Goal: Download file/media

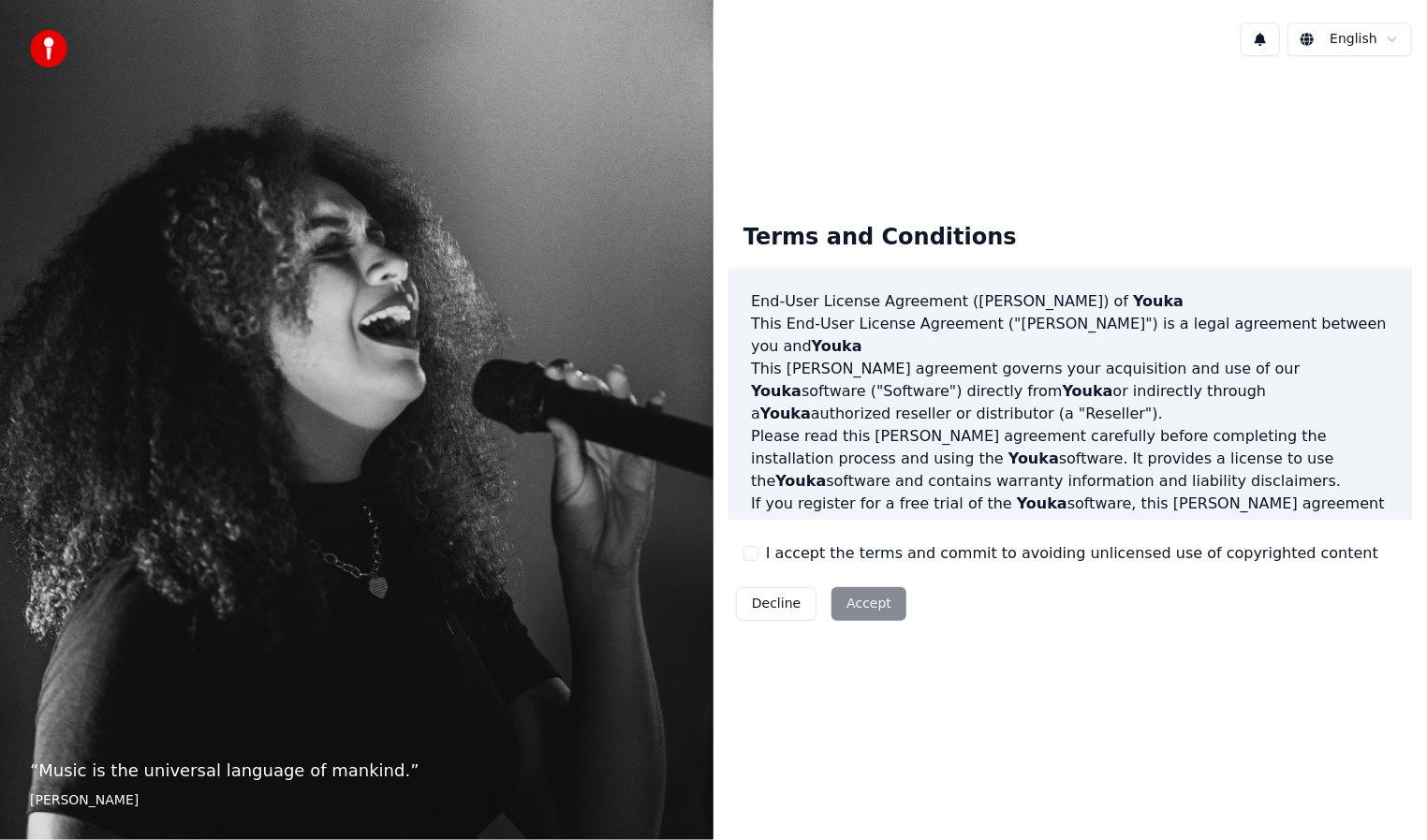
click at [862, 607] on div "Decline Accept" at bounding box center [820, 603] width 185 height 48
click at [746, 556] on button "I accept the terms and commit to avoiding unlicensed use of copyrighted content" at bounding box center [750, 552] width 15 height 15
click at [858, 596] on button "Accept" at bounding box center [869, 604] width 75 height 33
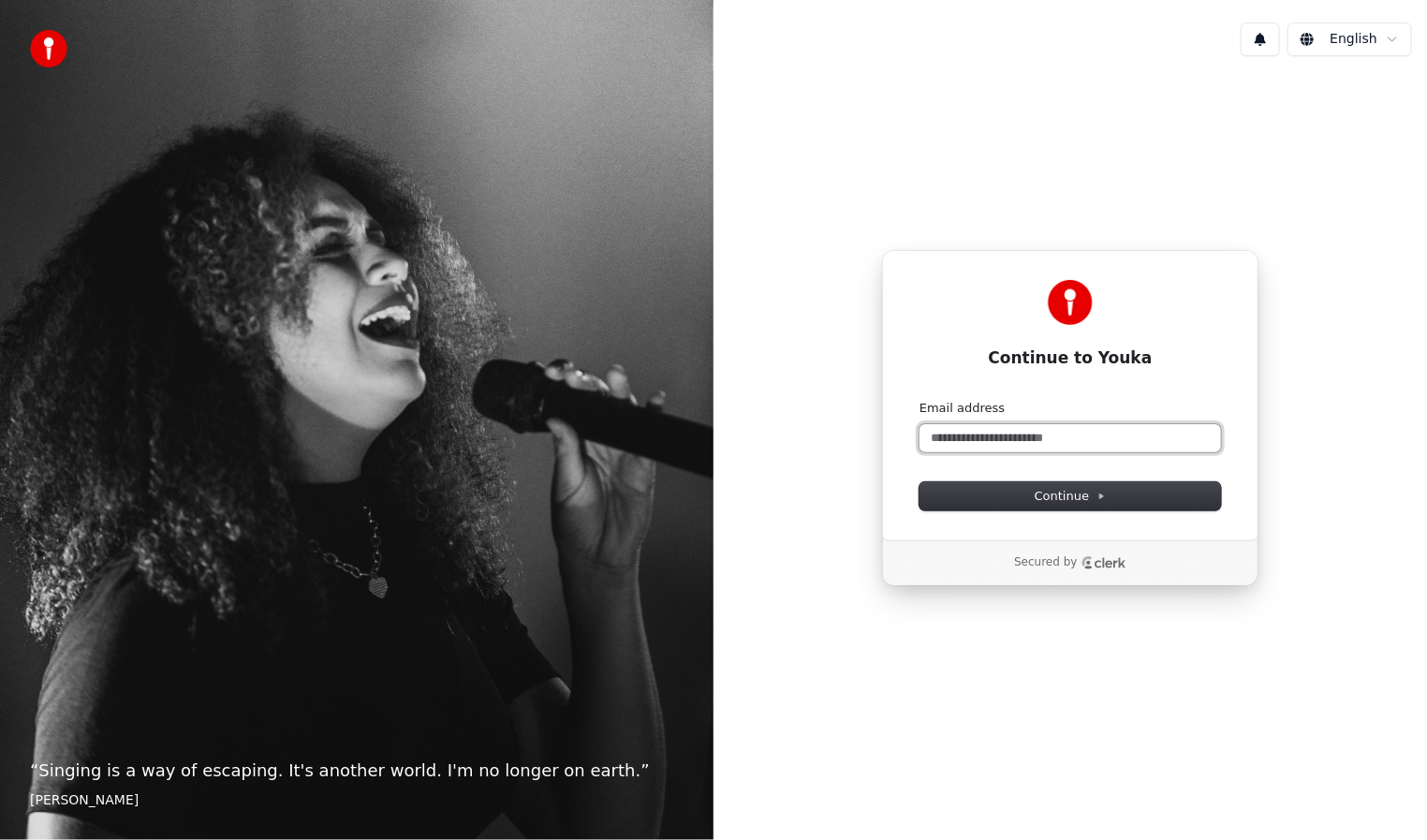
click at [1011, 437] on input "Email address" at bounding box center [1070, 438] width 301 height 29
click at [1092, 488] on span "Continue" at bounding box center [1070, 495] width 71 height 17
type input "**********"
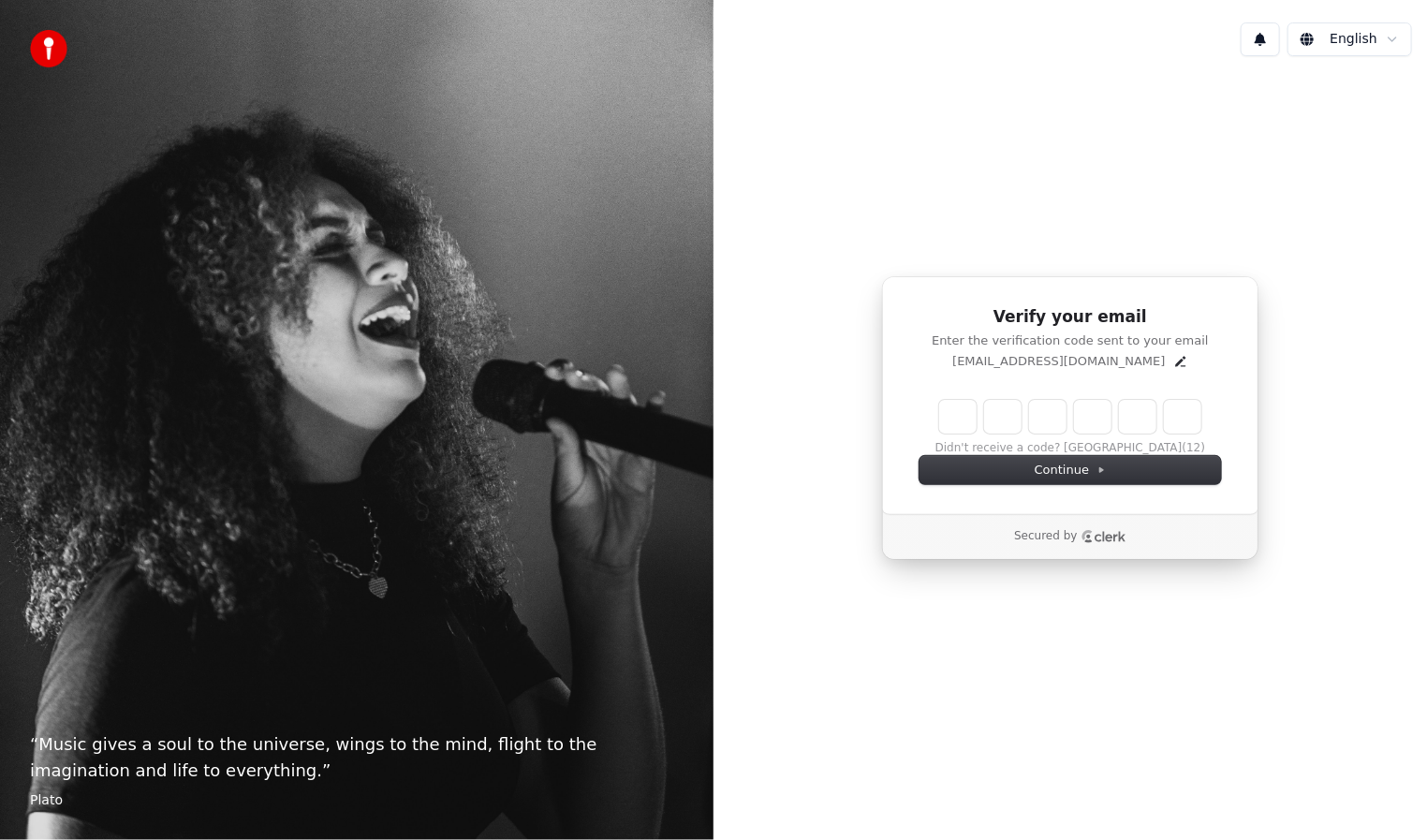
click at [959, 419] on input "Enter verification code" at bounding box center [1070, 417] width 262 height 33
type input "******"
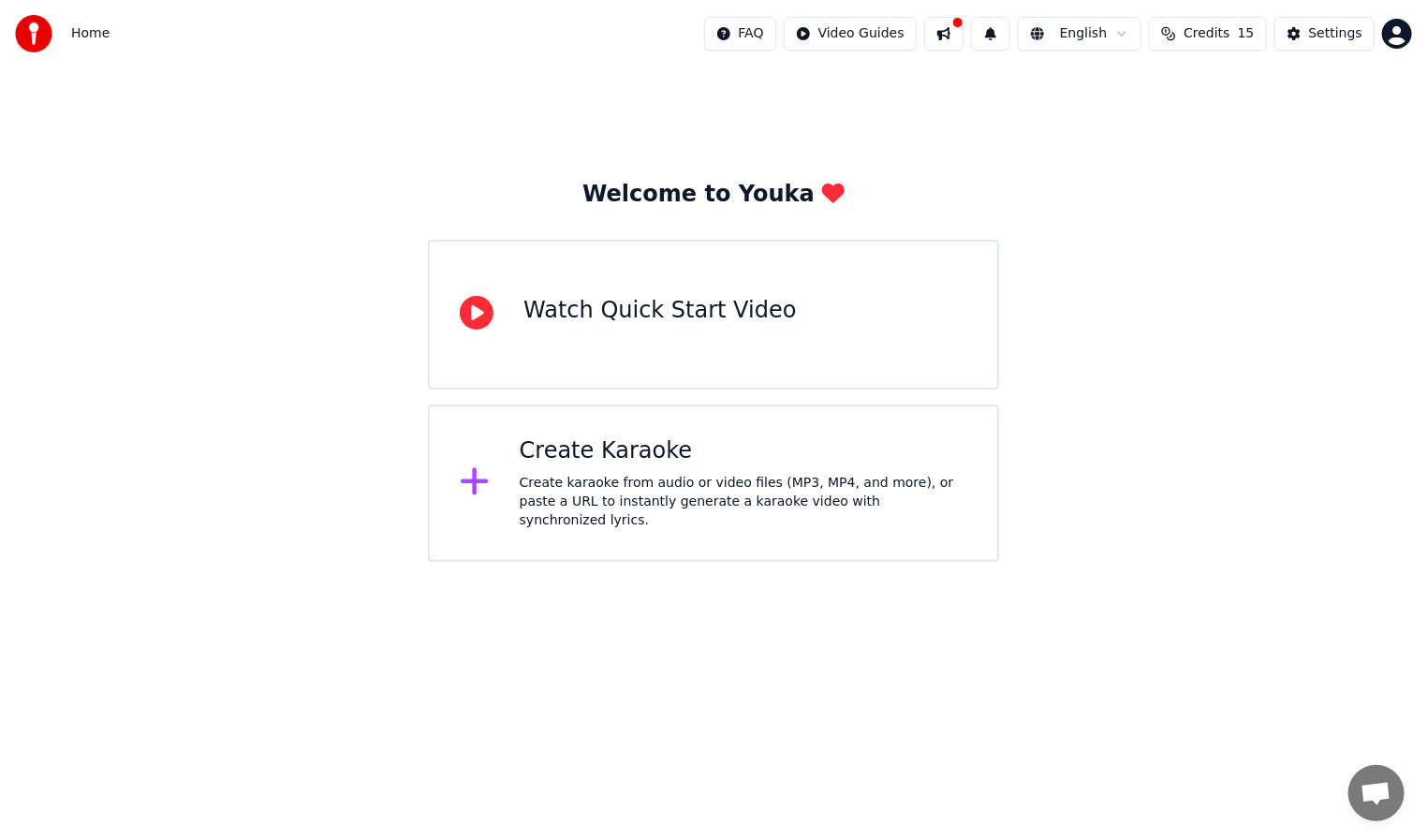
click at [639, 499] on div "Create karaoke from audio or video files (MP3, MP4, and more), or paste a URL t…" at bounding box center [744, 501] width 447 height 56
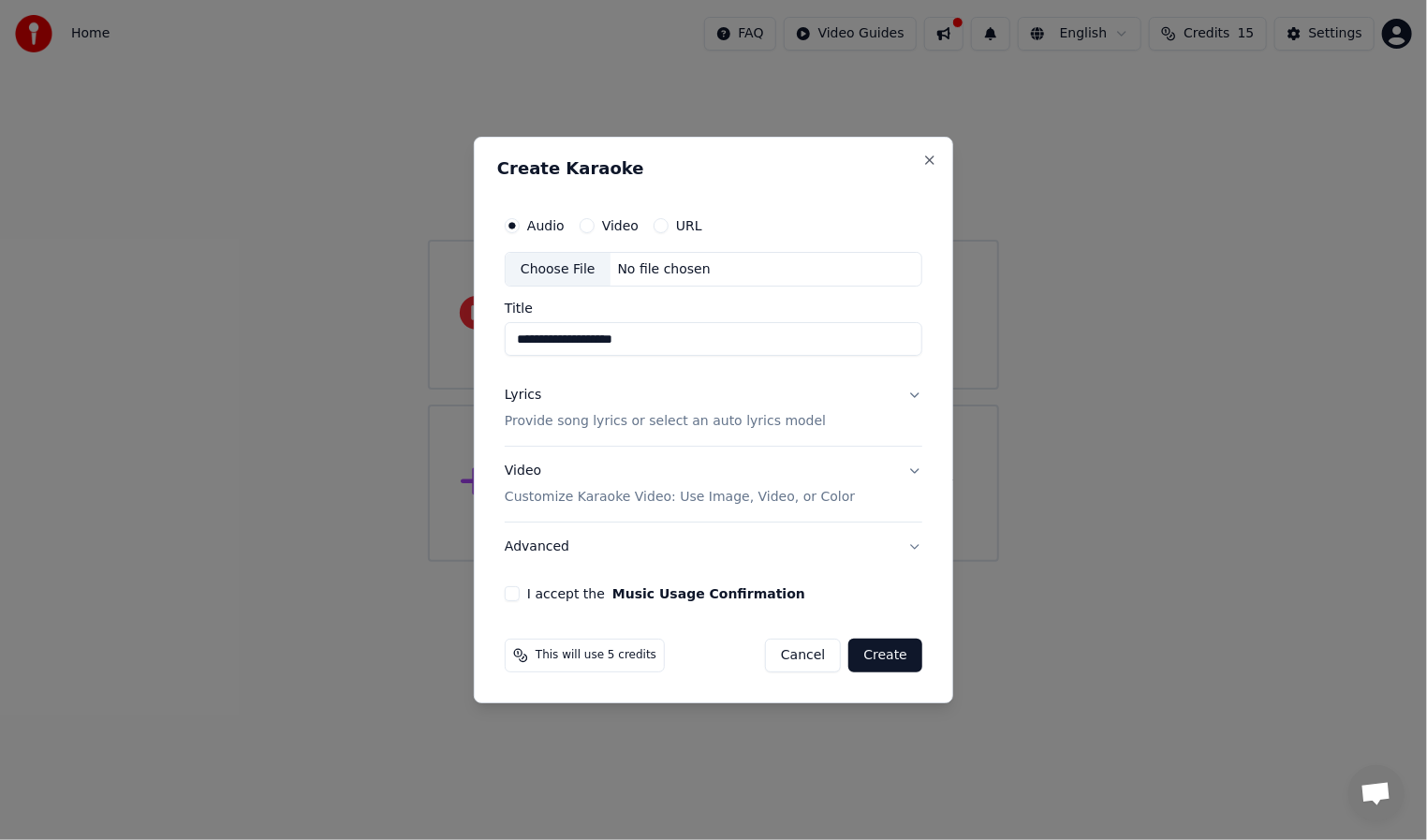
click at [516, 596] on button "I accept the Music Usage Confirmation" at bounding box center [511, 593] width 15 height 15
click at [696, 268] on div "No file chosen" at bounding box center [664, 269] width 107 height 19
type input "**********"
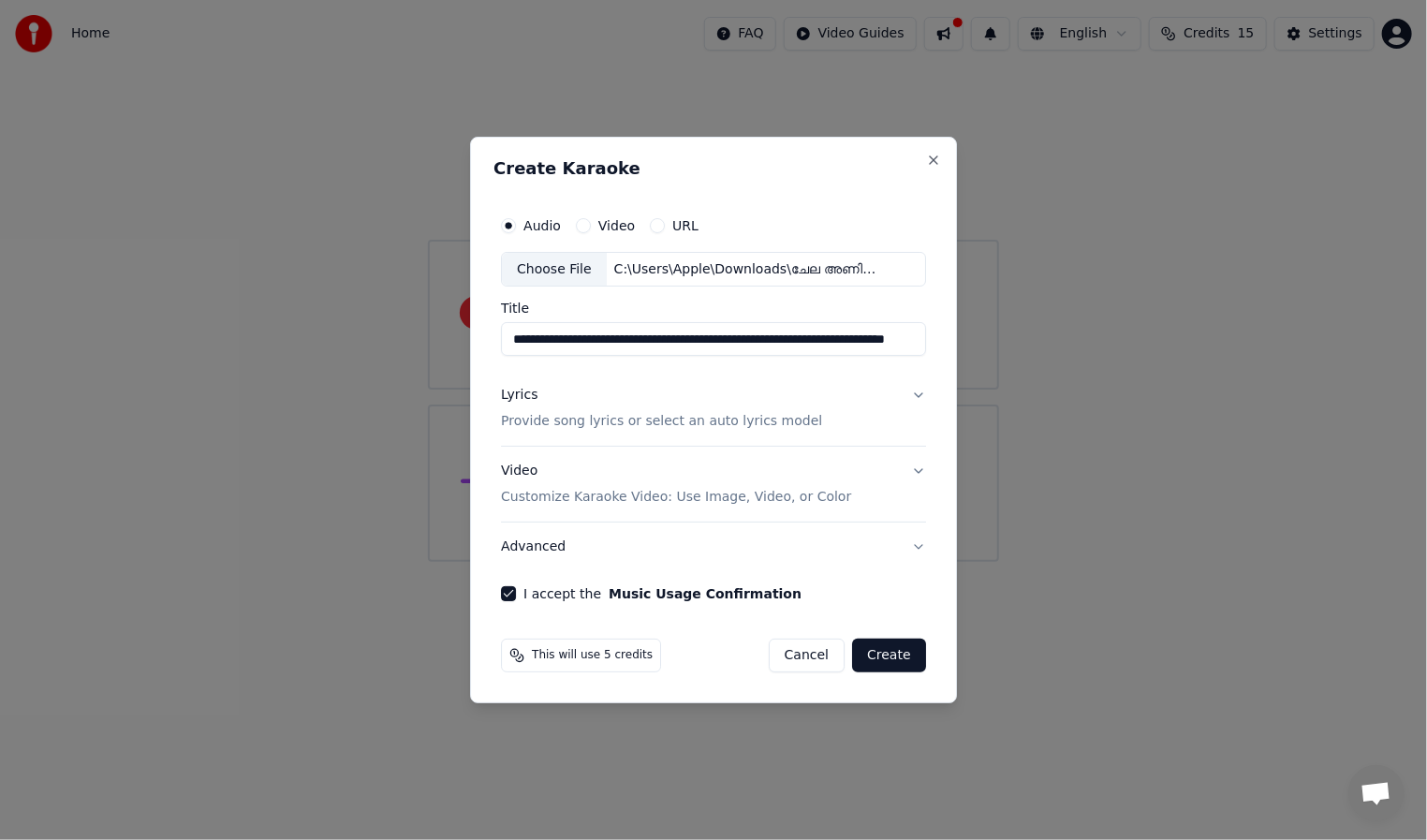
click at [899, 660] on button "Create" at bounding box center [888, 655] width 74 height 33
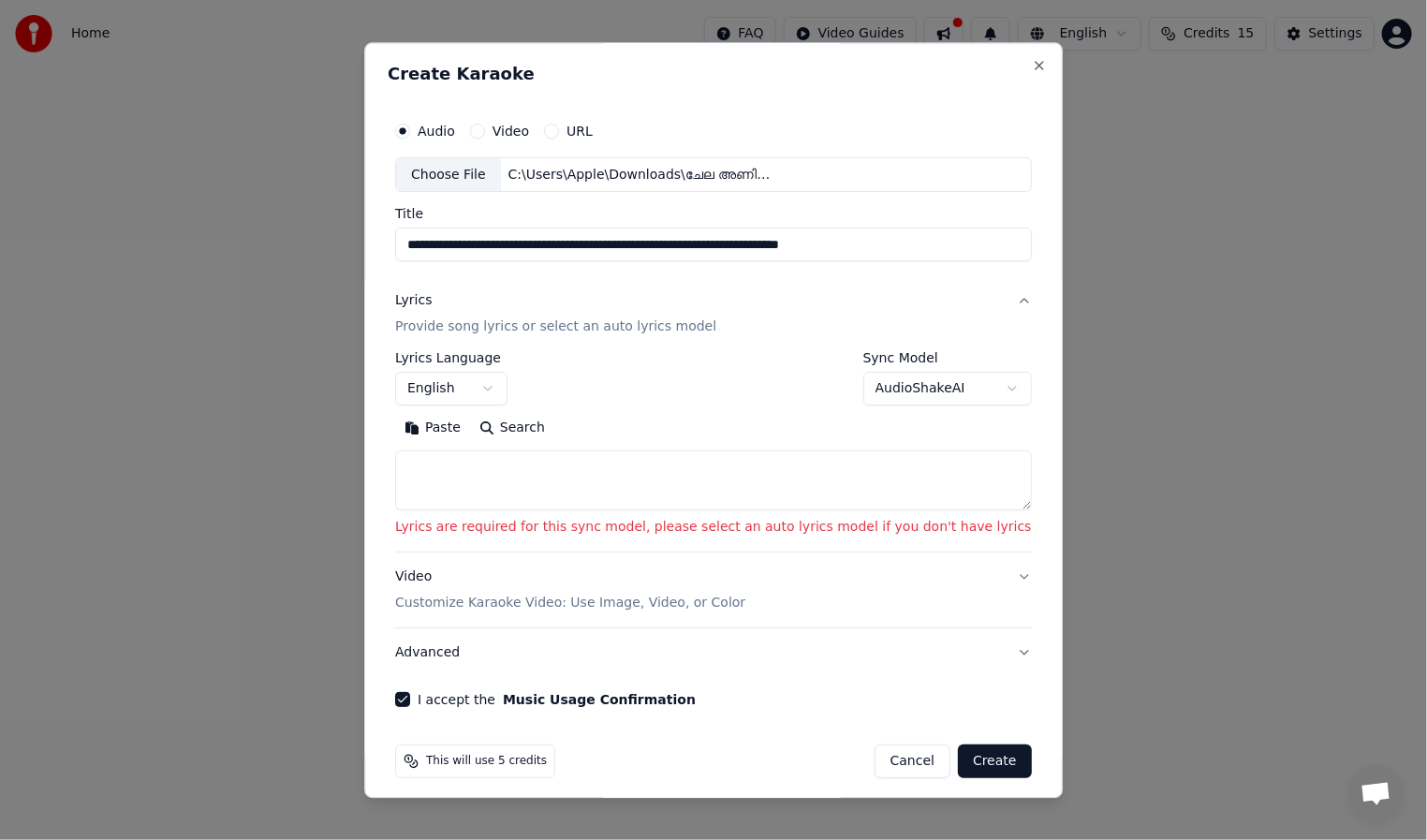
click at [623, 486] on textarea at bounding box center [713, 481] width 636 height 60
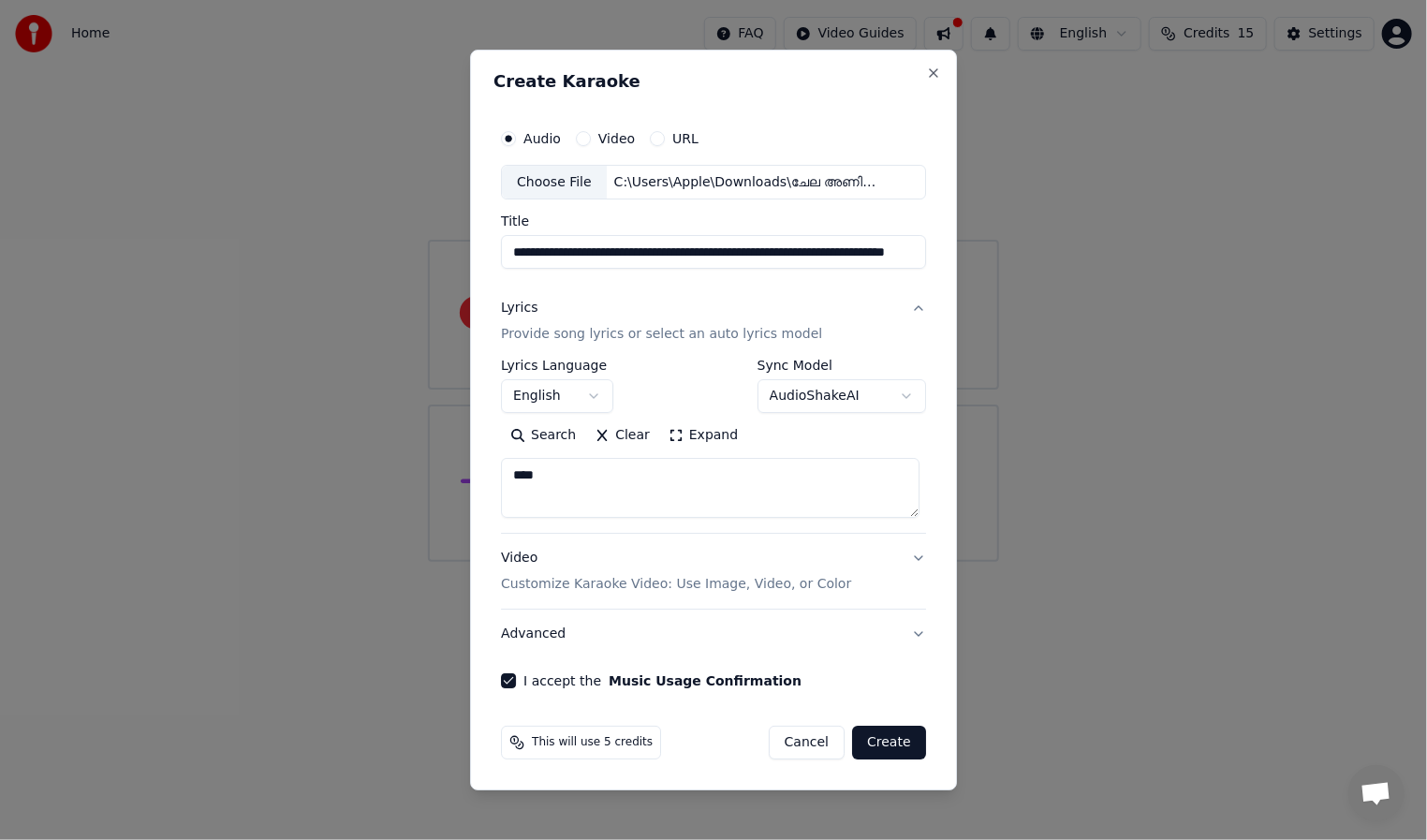
type textarea "****"
click at [901, 735] on button "Create" at bounding box center [888, 743] width 74 height 33
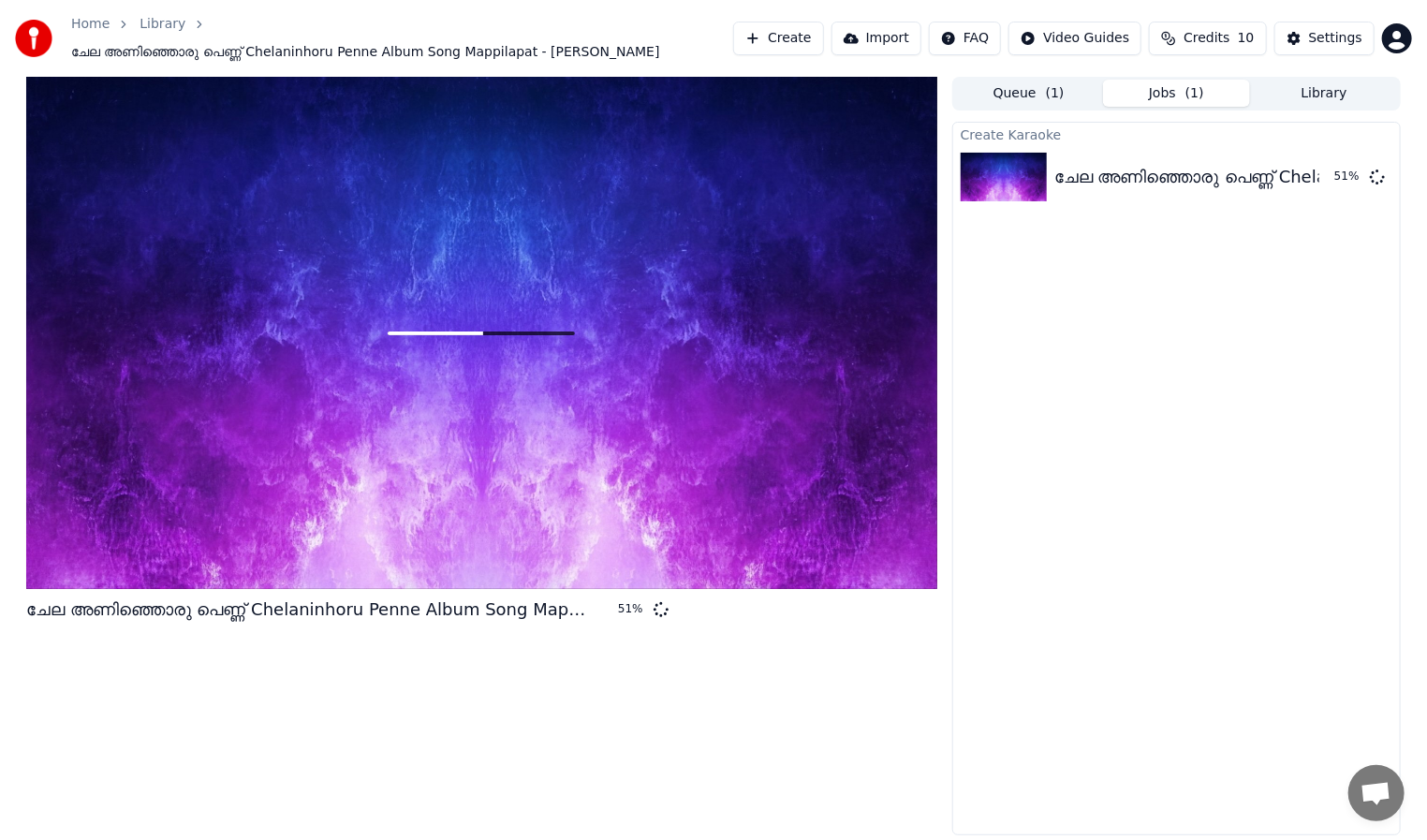
click at [863, 658] on div "ചേല അണിഞ്ഞൊരു പെണ്ണ് Chelaninhoru Penne Album Song Mappilapat - IQBAL KANNUR 51…" at bounding box center [482, 456] width 911 height 758
click at [1426, 829] on div "ചേല അണിഞ്ഞൊരു പെണ്ണ് Chelaninhoru Penne Album Song Mappilapat - IQBAL KANNUR 51…" at bounding box center [713, 456] width 1427 height 758
click at [1021, 714] on div "Create Karaoke ചേല അണിഞ്ഞൊരു പെണ്ണ് Chelaninhoru Penne Album Song Mappilapat - …" at bounding box center [1176, 479] width 448 height 713
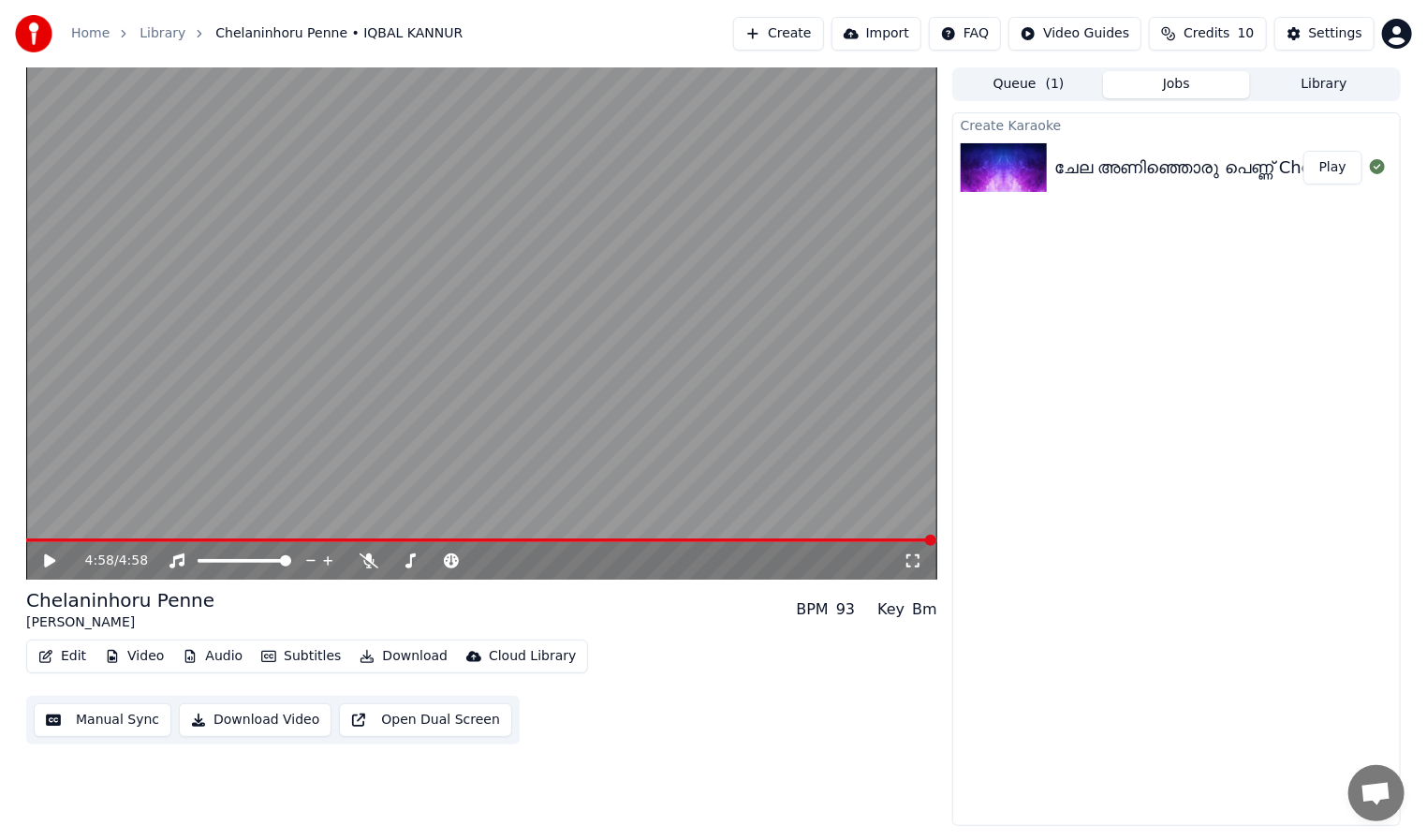
click at [1327, 168] on button "Play" at bounding box center [1332, 167] width 59 height 33
click at [1371, 170] on icon at bounding box center [1377, 166] width 15 height 15
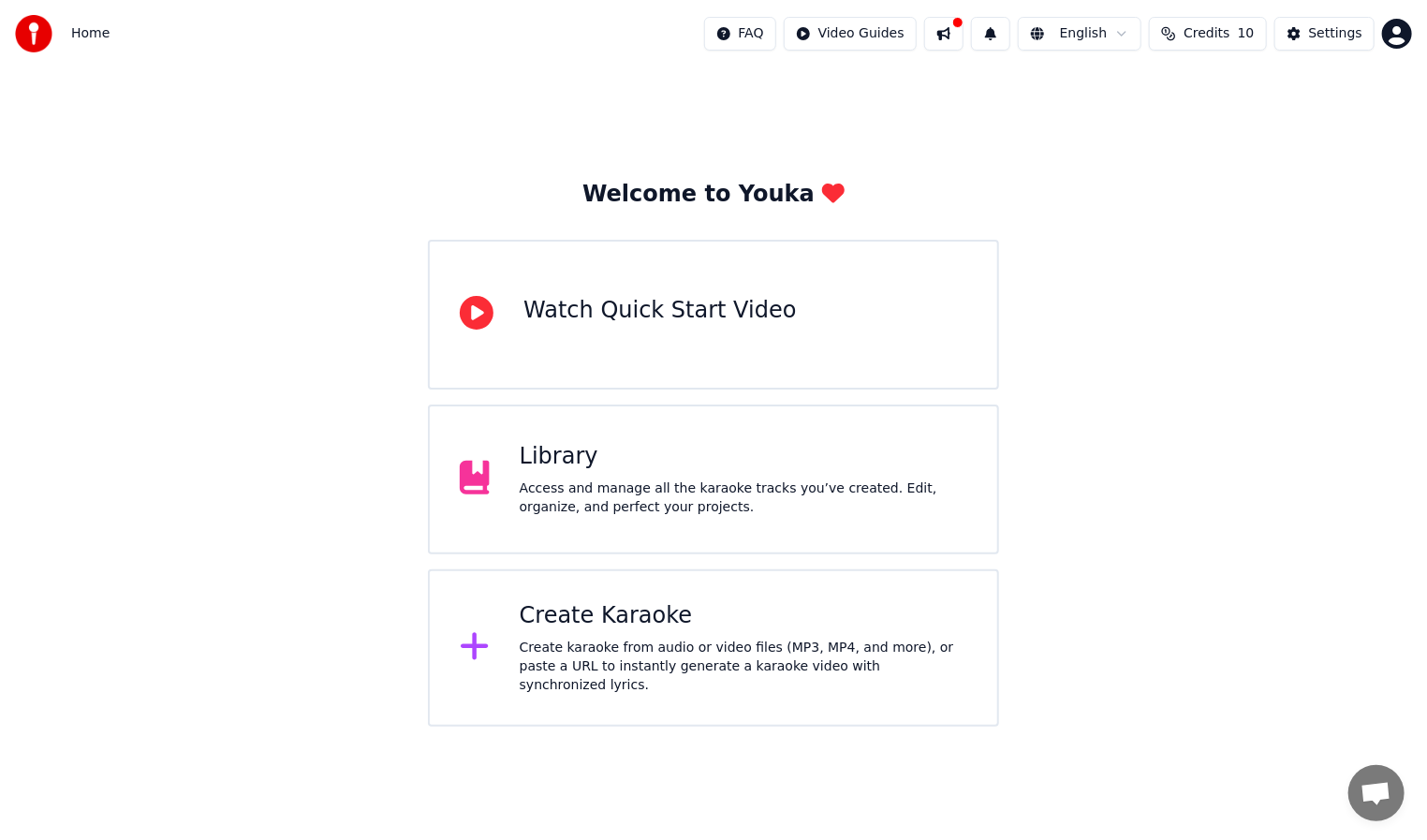
click at [632, 448] on div "Library" at bounding box center [744, 457] width 447 height 30
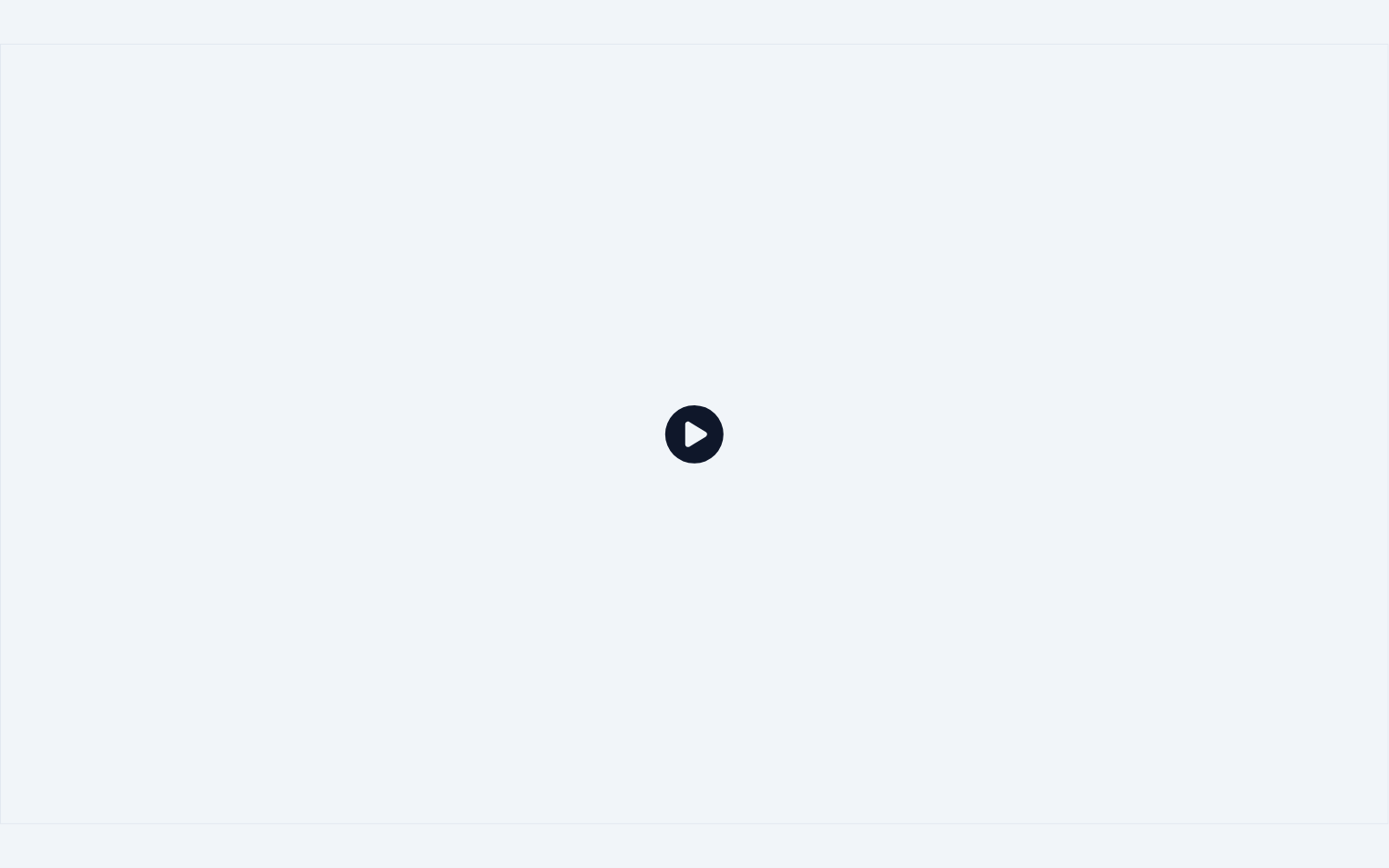
click at [682, 438] on icon at bounding box center [694, 434] width 58 height 58
click at [690, 449] on icon at bounding box center [694, 434] width 58 height 58
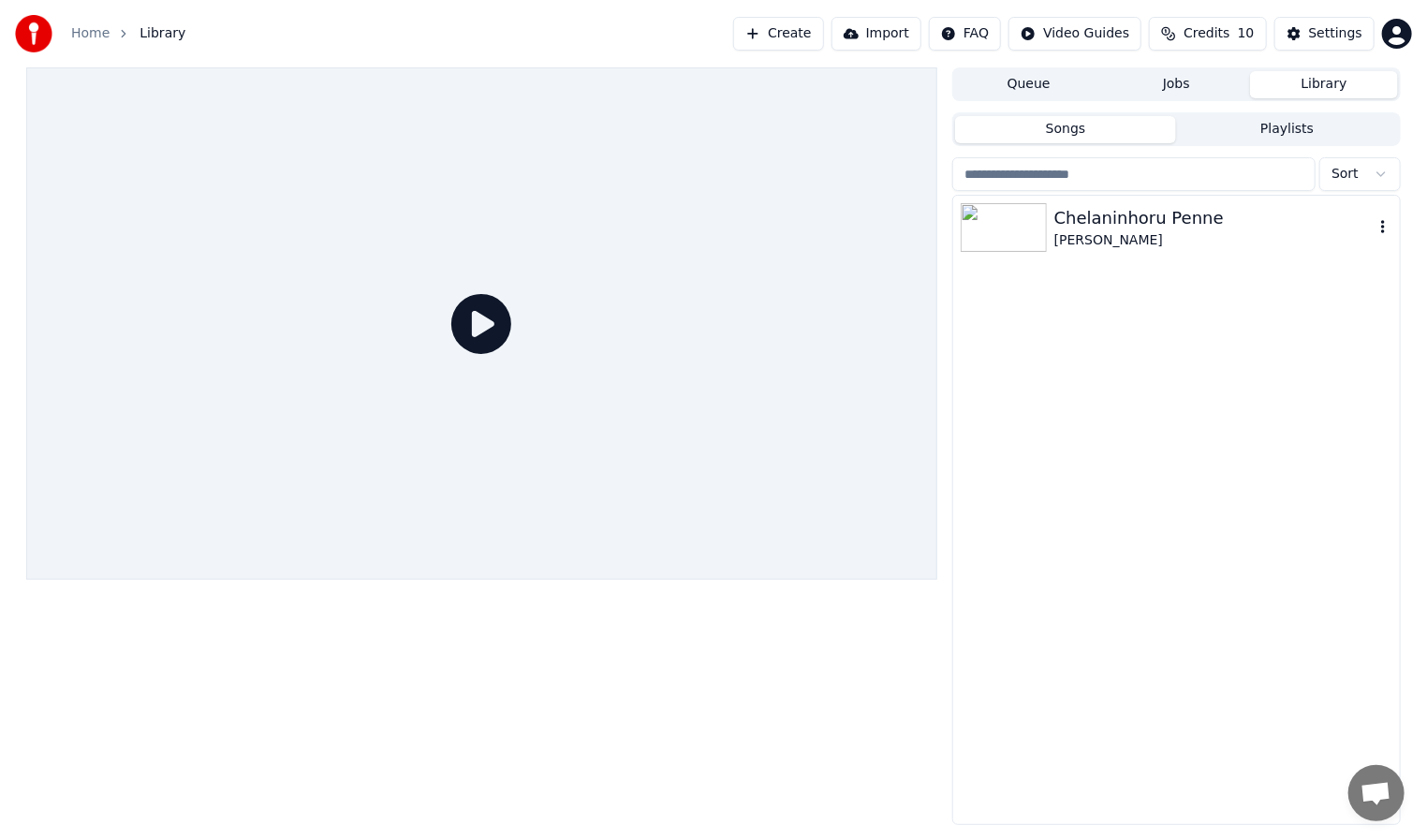
click at [1319, 216] on div "Chelaninhoru Penne" at bounding box center [1213, 218] width 319 height 27
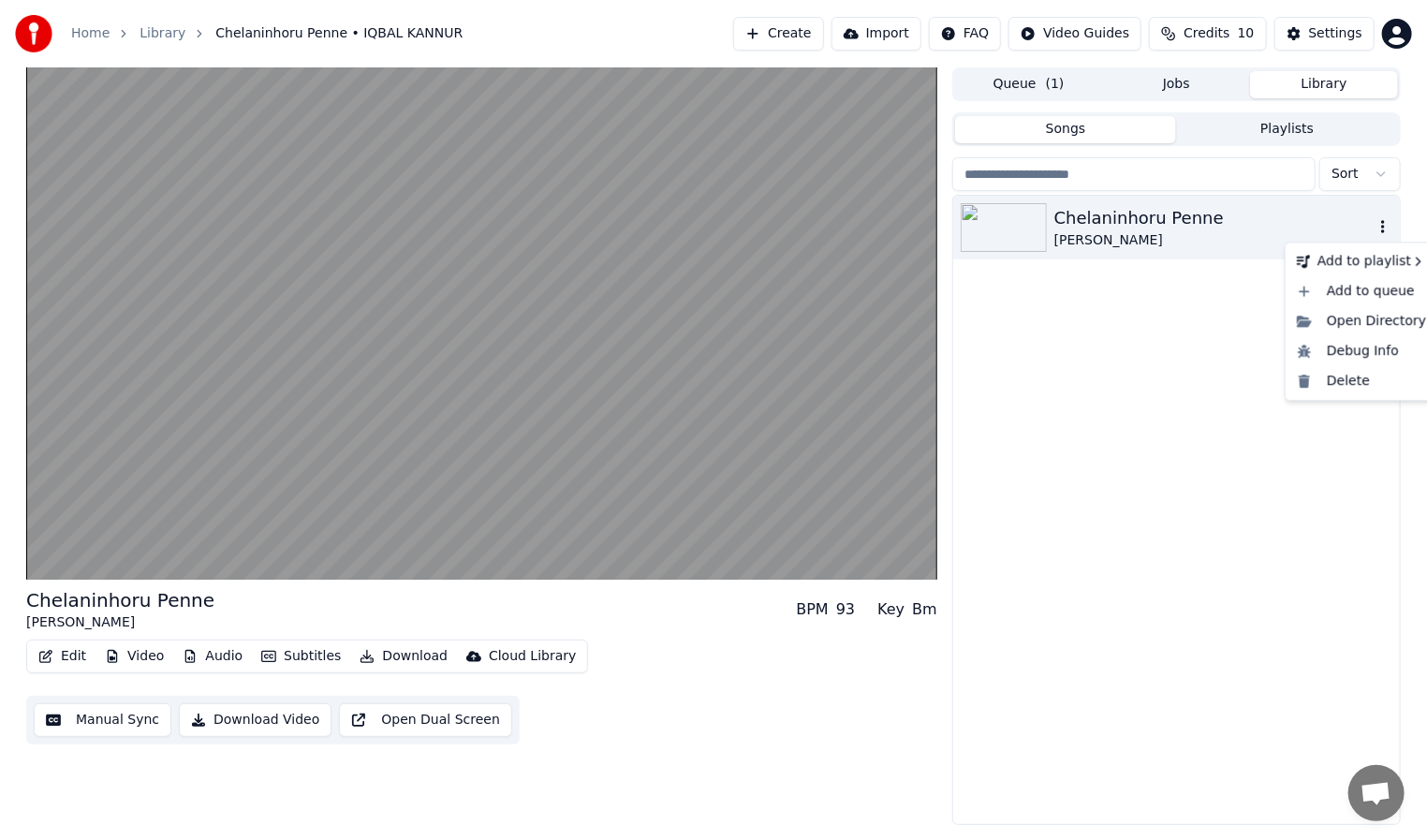
click at [1388, 224] on icon "button" at bounding box center [1382, 226] width 19 height 15
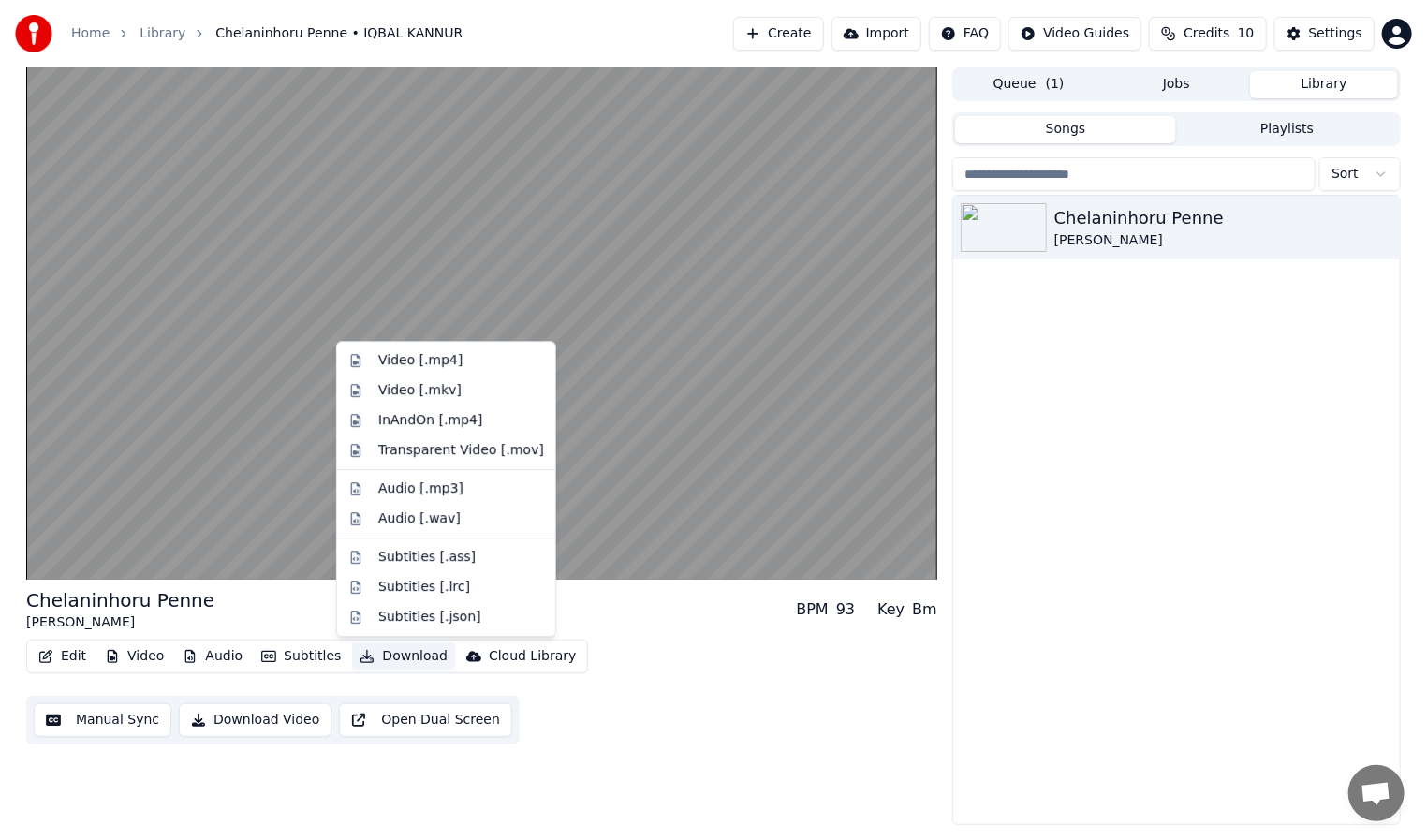
click at [374, 647] on button "Download" at bounding box center [403, 656] width 103 height 27
click at [416, 493] on div "Audio [.mp3]" at bounding box center [421, 488] width 85 height 19
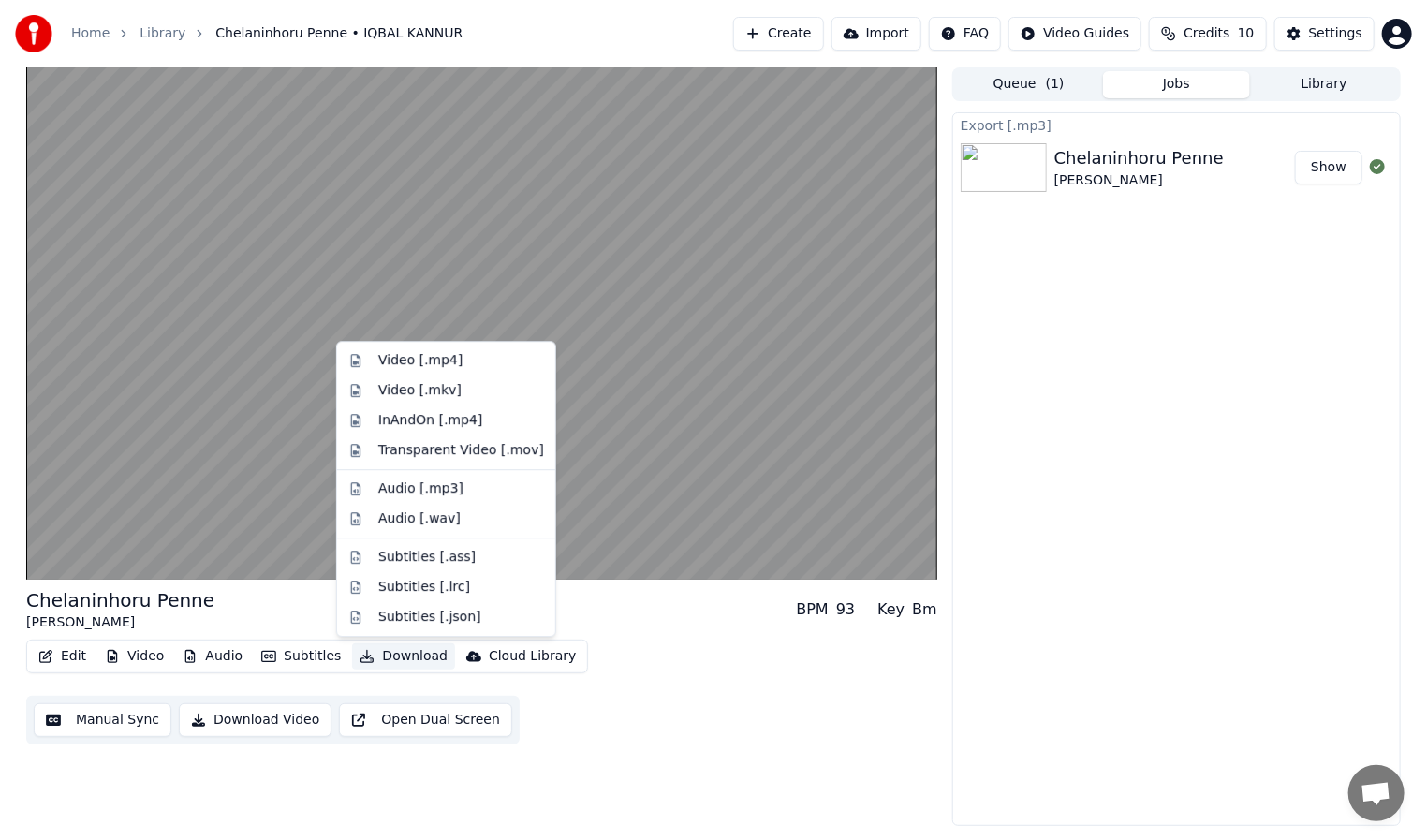
click at [395, 647] on button "Download" at bounding box center [403, 656] width 103 height 27
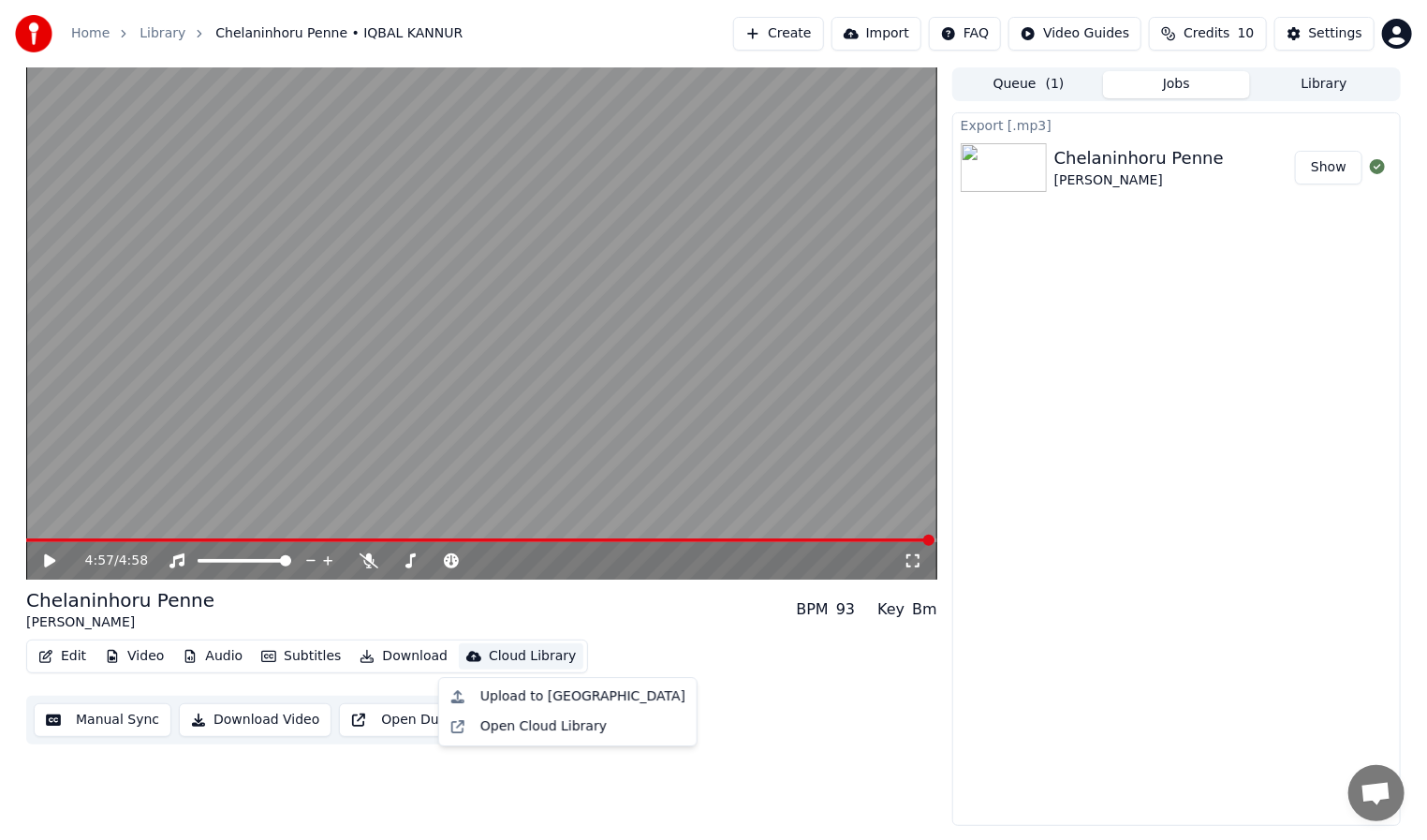
click at [1019, 712] on div "Export [.mp3] Chelaninhoru Penne IQBAL KANNUR Show" at bounding box center [1176, 469] width 448 height 713
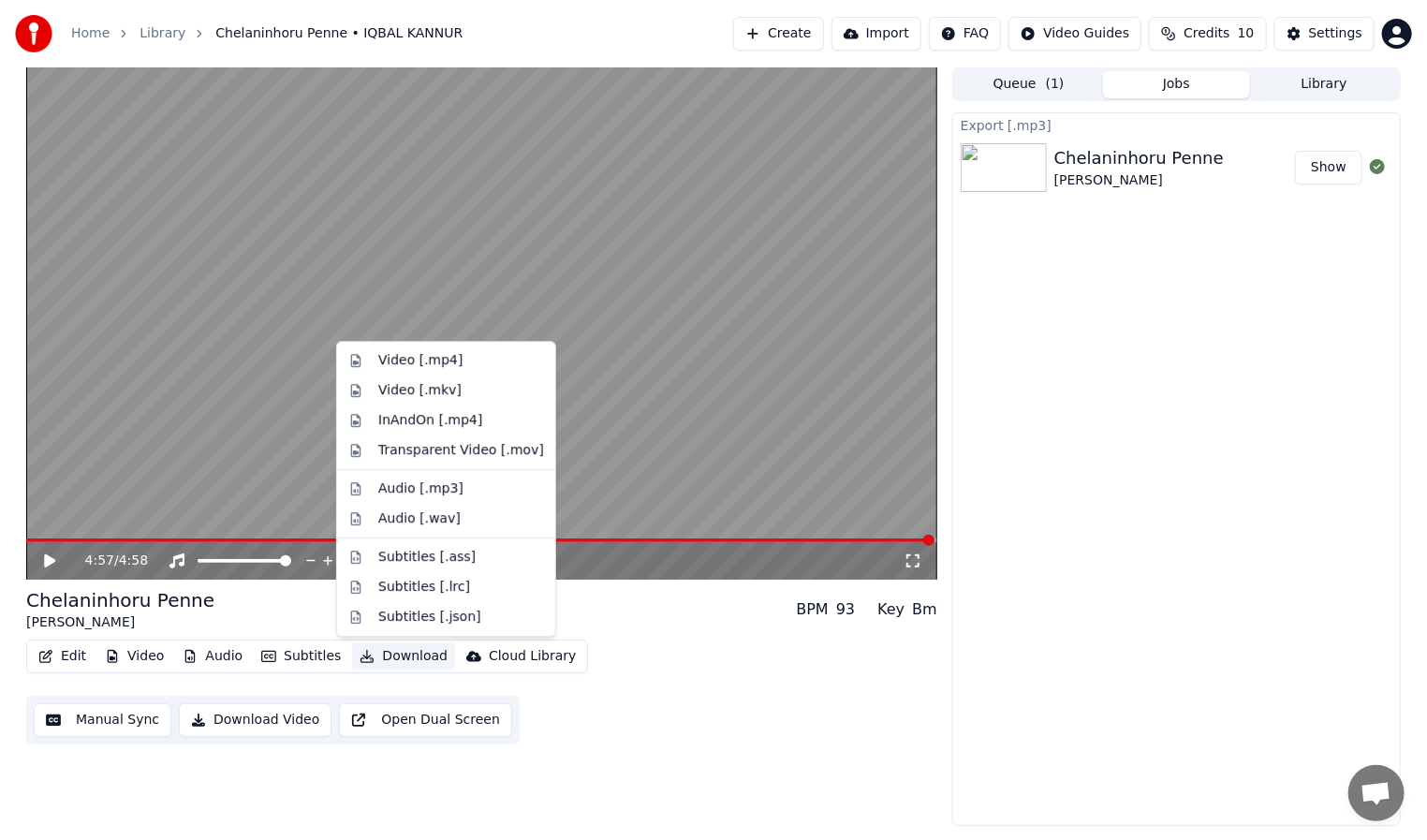
click at [374, 656] on button "Download" at bounding box center [403, 656] width 103 height 27
click at [458, 515] on div "Audio [.wav]" at bounding box center [461, 518] width 165 height 19
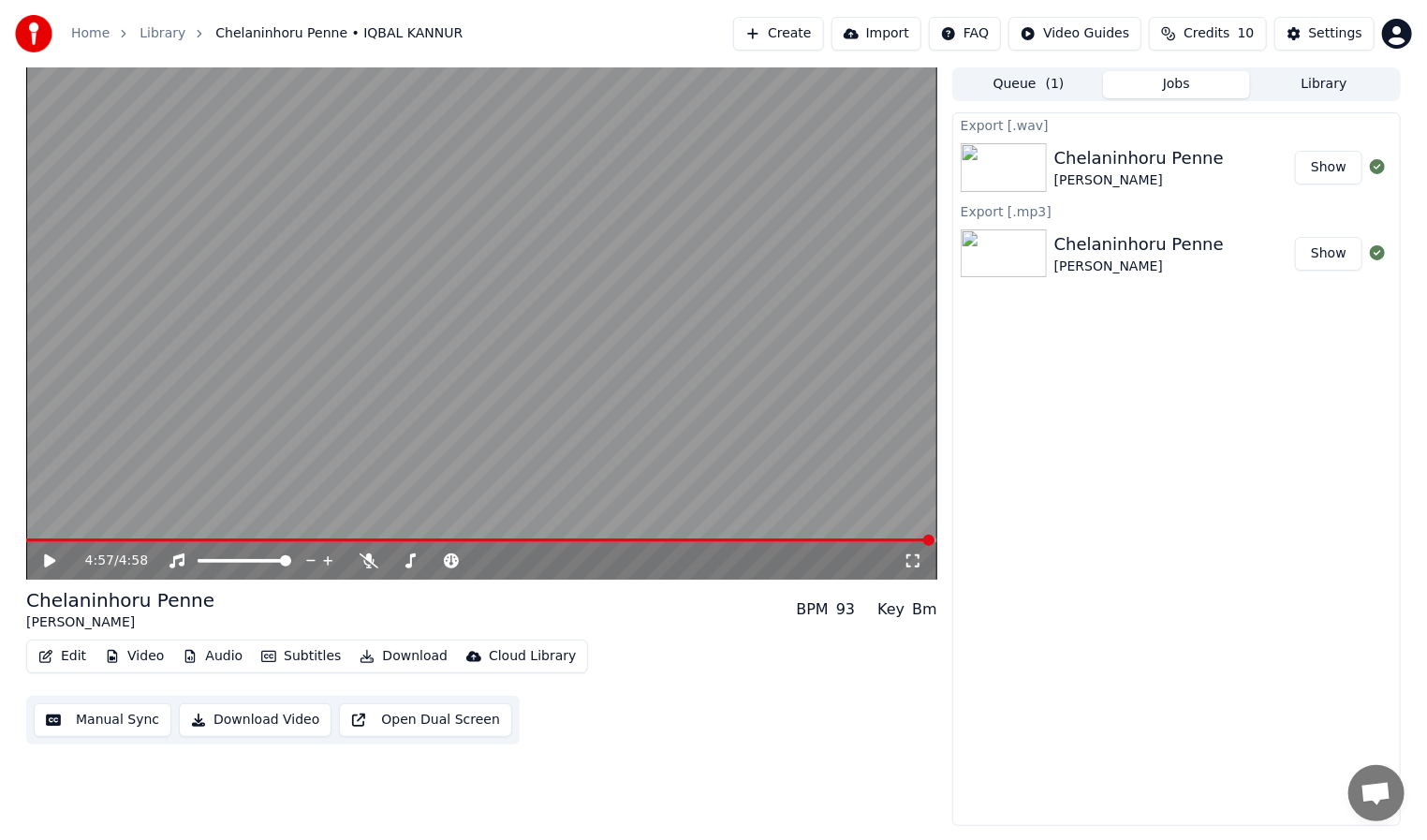
click at [1335, 167] on button "Show" at bounding box center [1329, 167] width 67 height 33
